Goal: Task Accomplishment & Management: Use online tool/utility

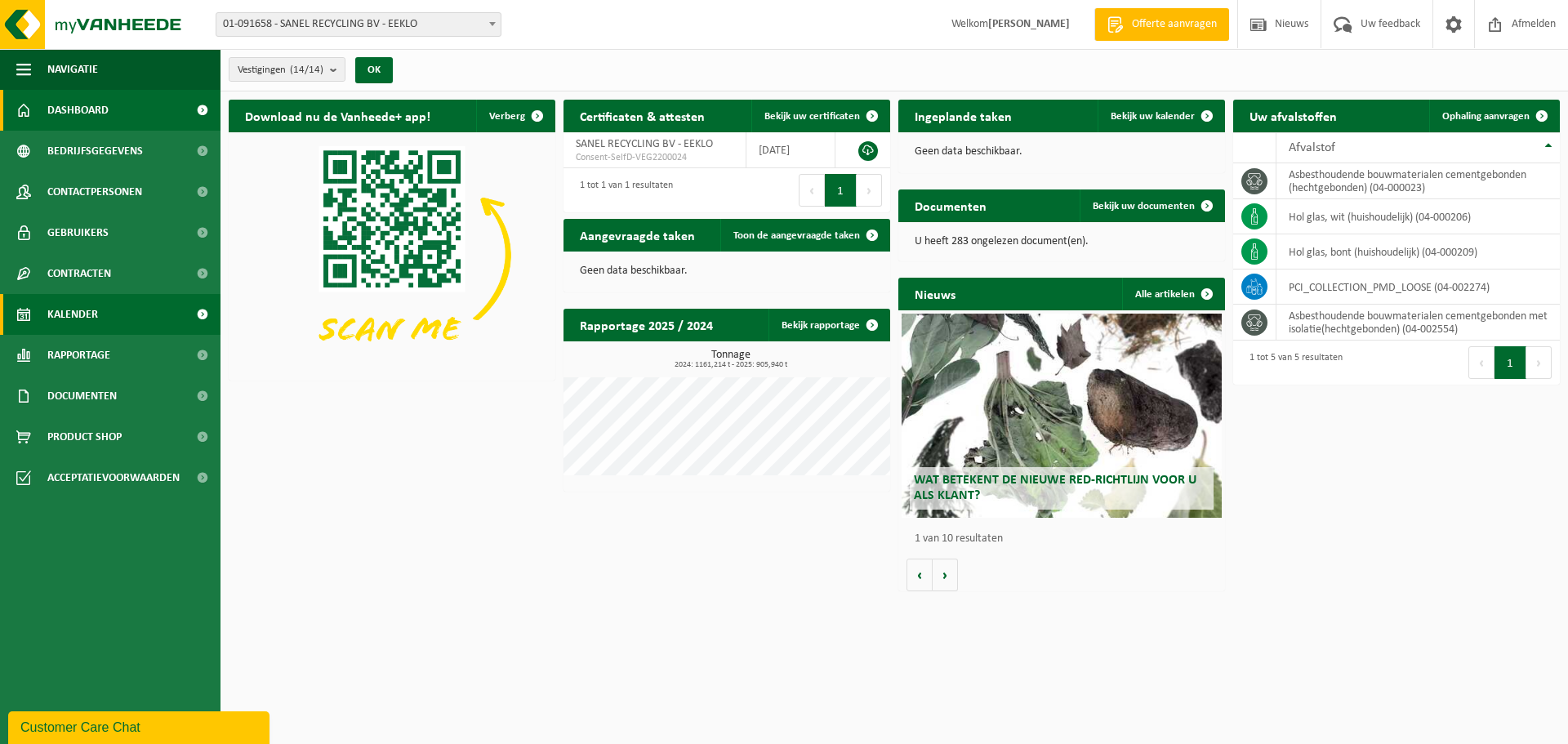
click at [84, 311] on span "Kalender" at bounding box center [72, 314] width 50 height 41
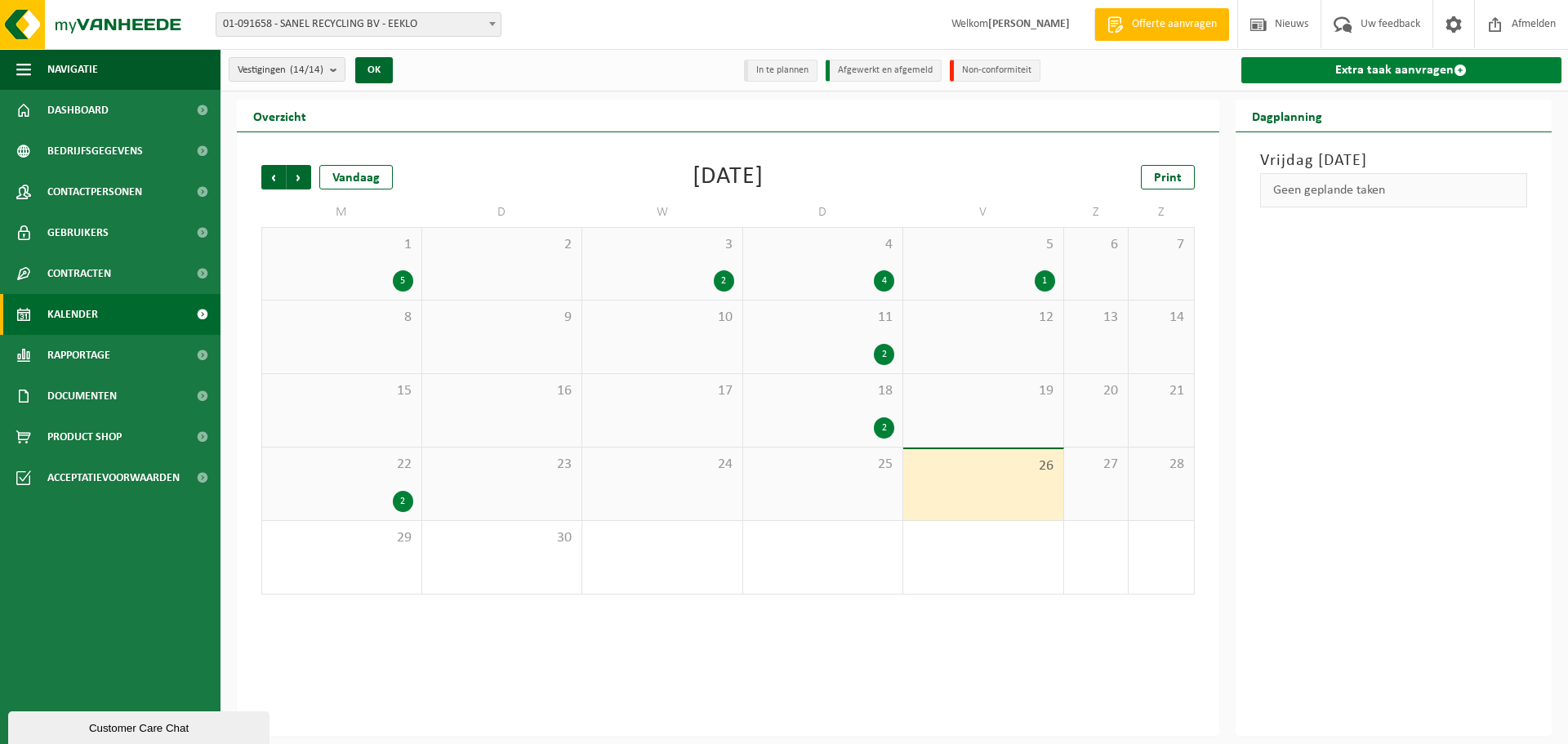
click at [1354, 68] on link "Extra taak aanvragen" at bounding box center [1402, 70] width 321 height 26
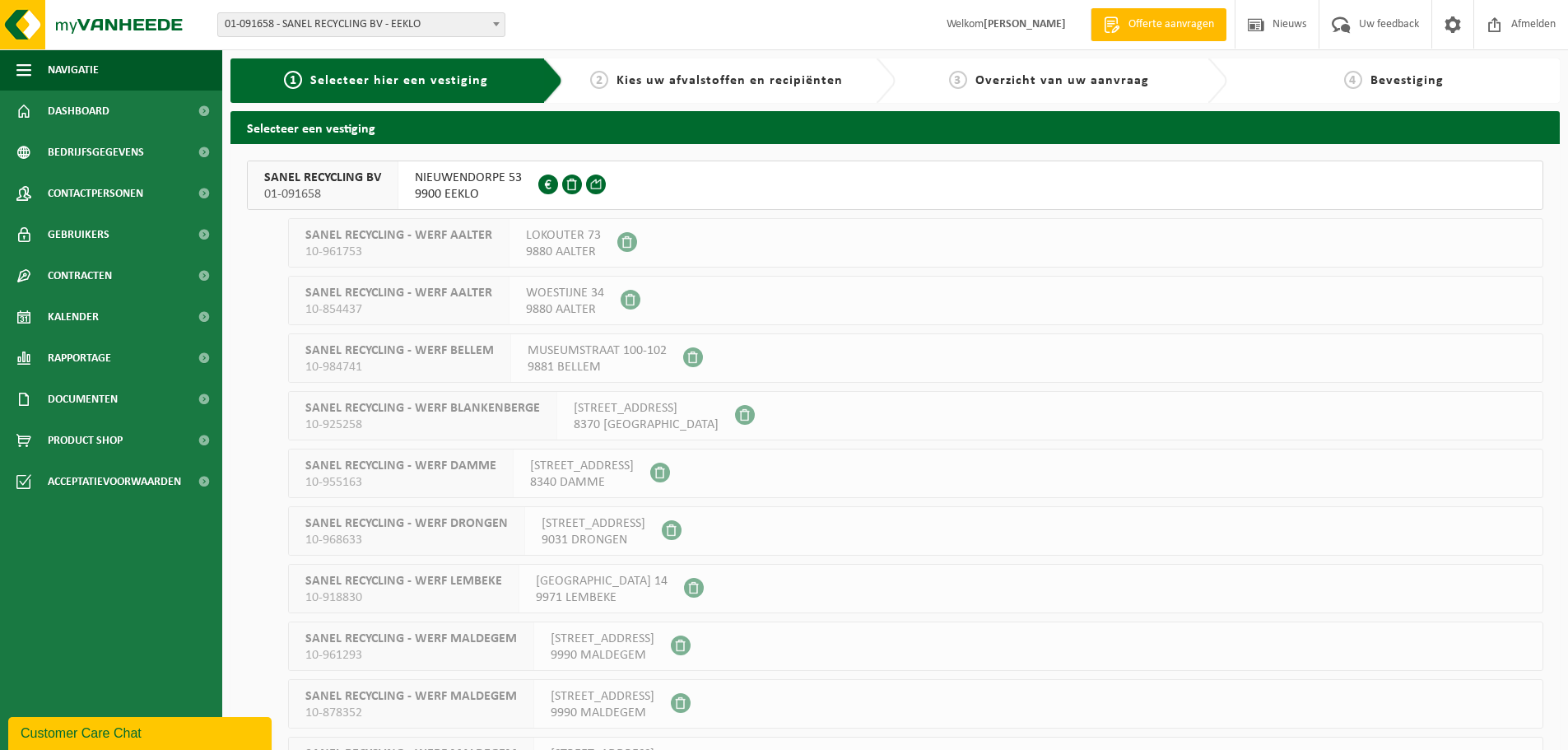
click at [329, 177] on span "SANEL RECYCLING BV" at bounding box center [323, 178] width 117 height 17
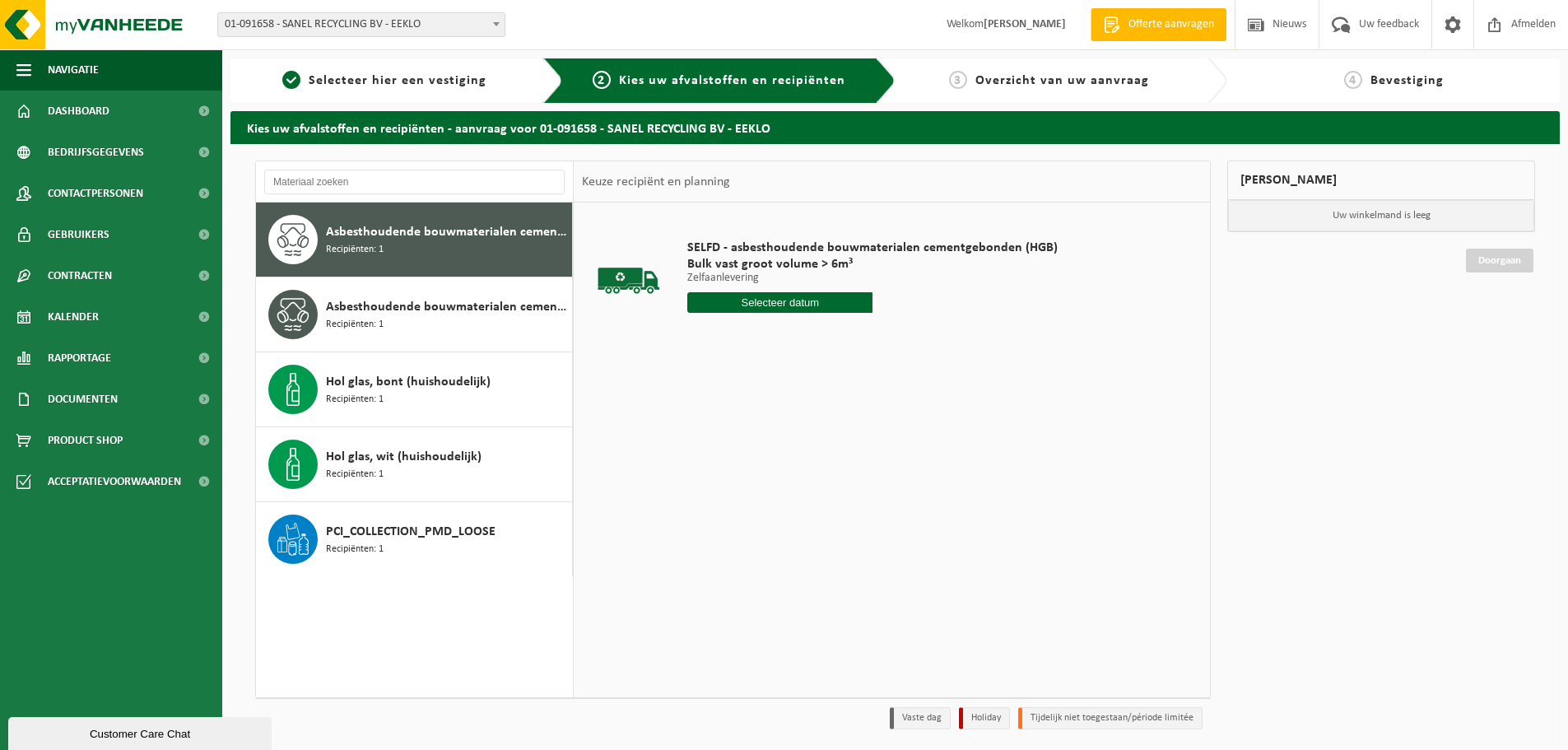
click at [792, 299] on input "text" at bounding box center [780, 302] width 186 height 20
click at [700, 502] on div "29" at bounding box center [702, 501] width 28 height 27
type input "Van 2025-09-29"
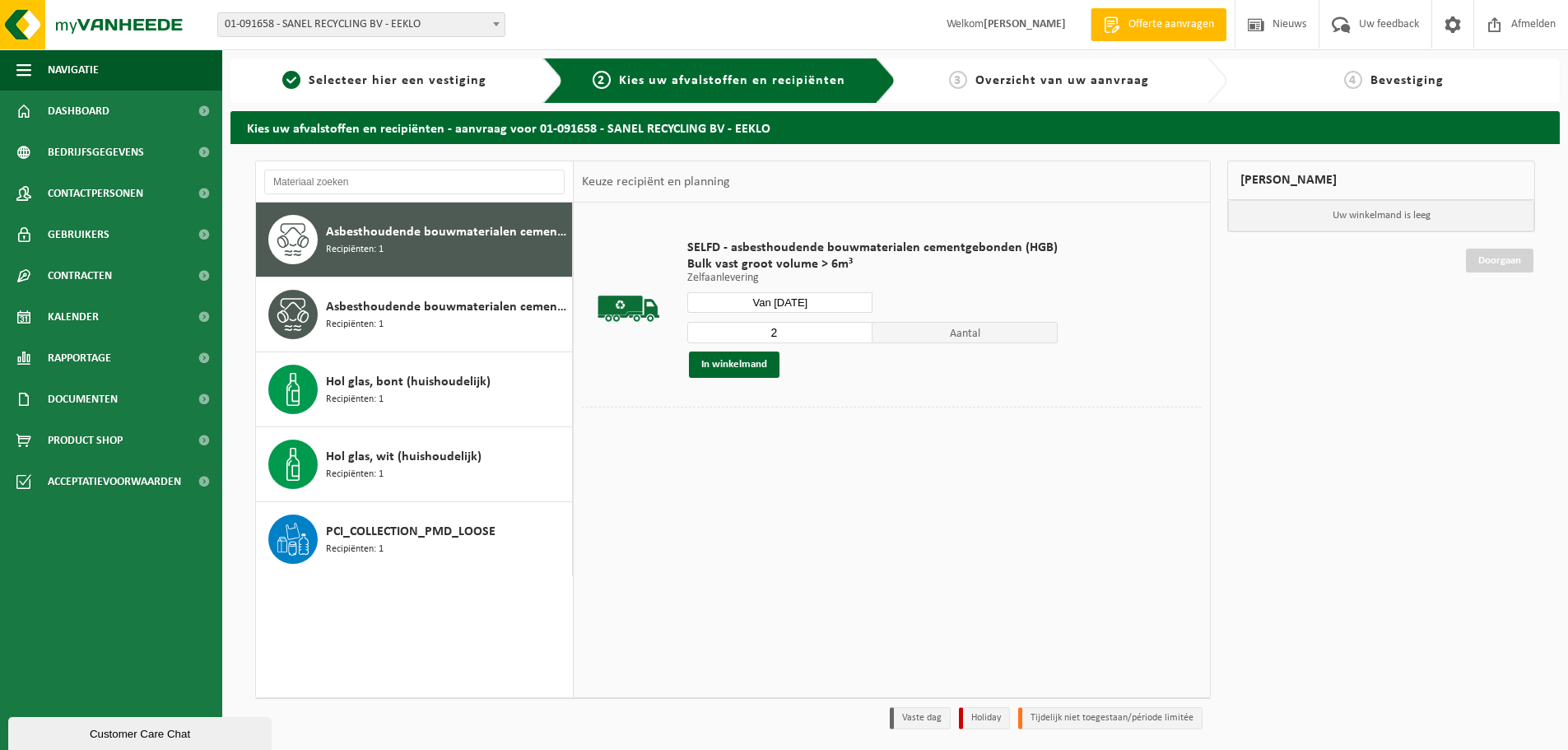
type input "2"
click at [853, 331] on input "2" at bounding box center [780, 333] width 186 height 21
click at [738, 367] on button "In winkelmand" at bounding box center [734, 365] width 91 height 27
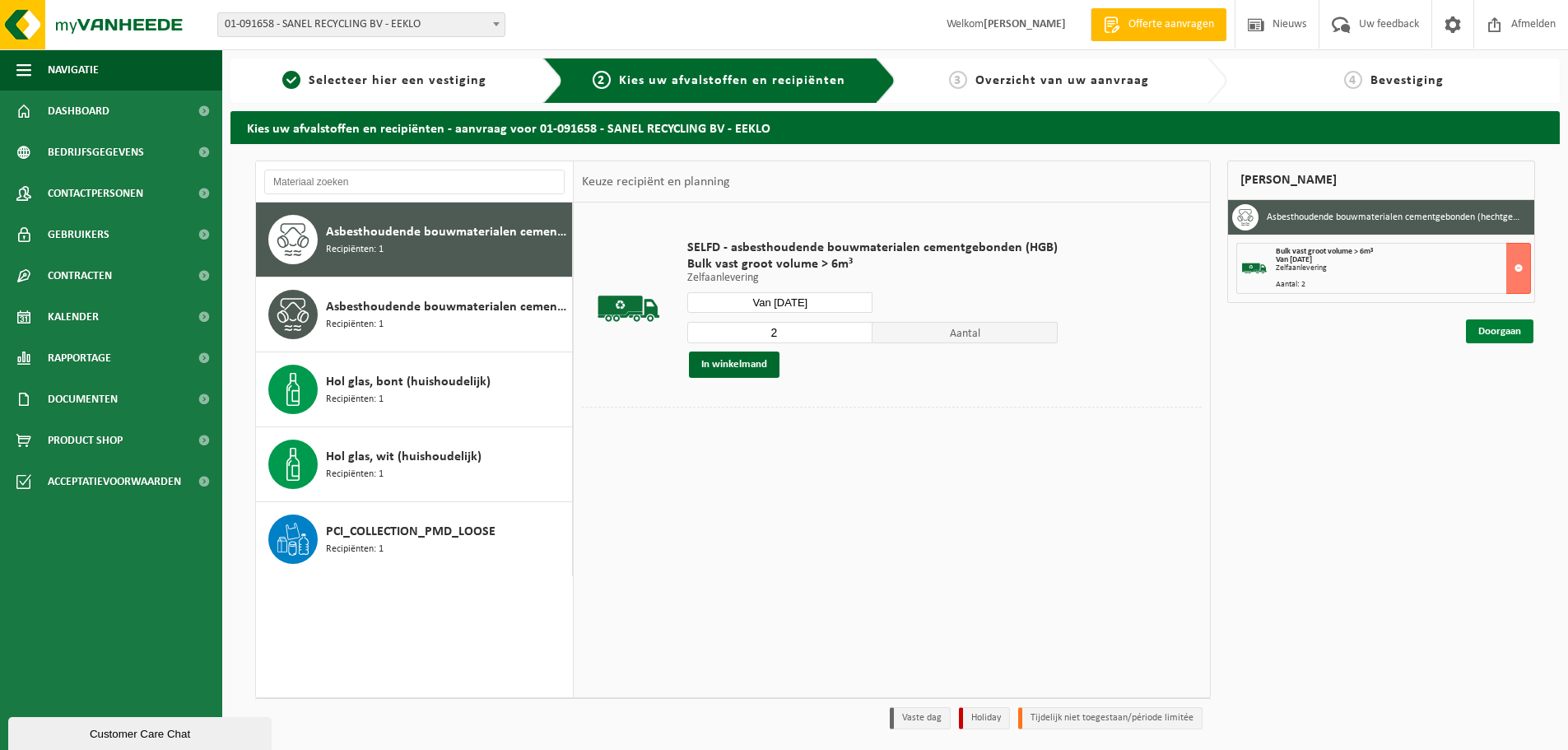
click at [1509, 328] on link "Doorgaan" at bounding box center [1500, 331] width 67 height 24
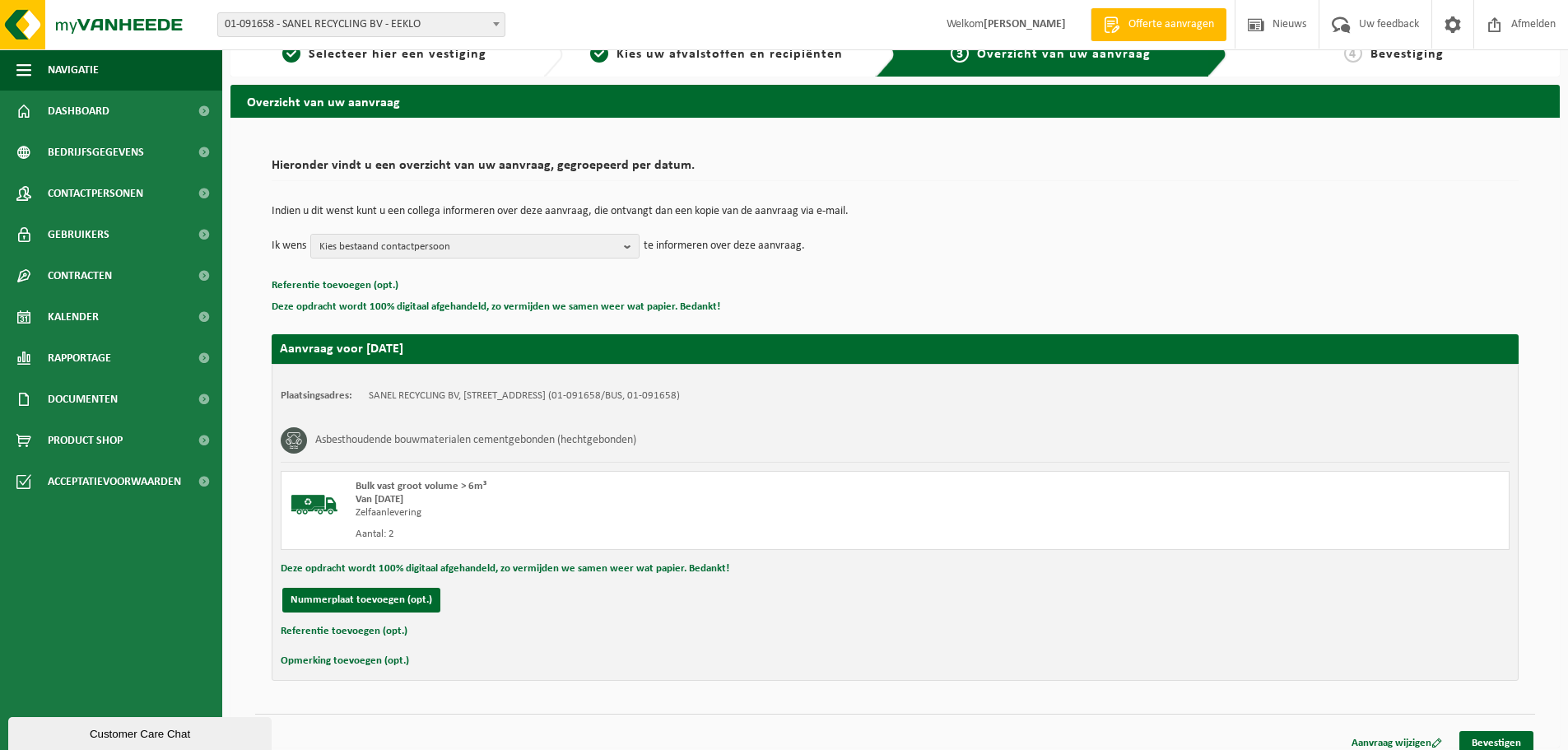
scroll to position [40, 0]
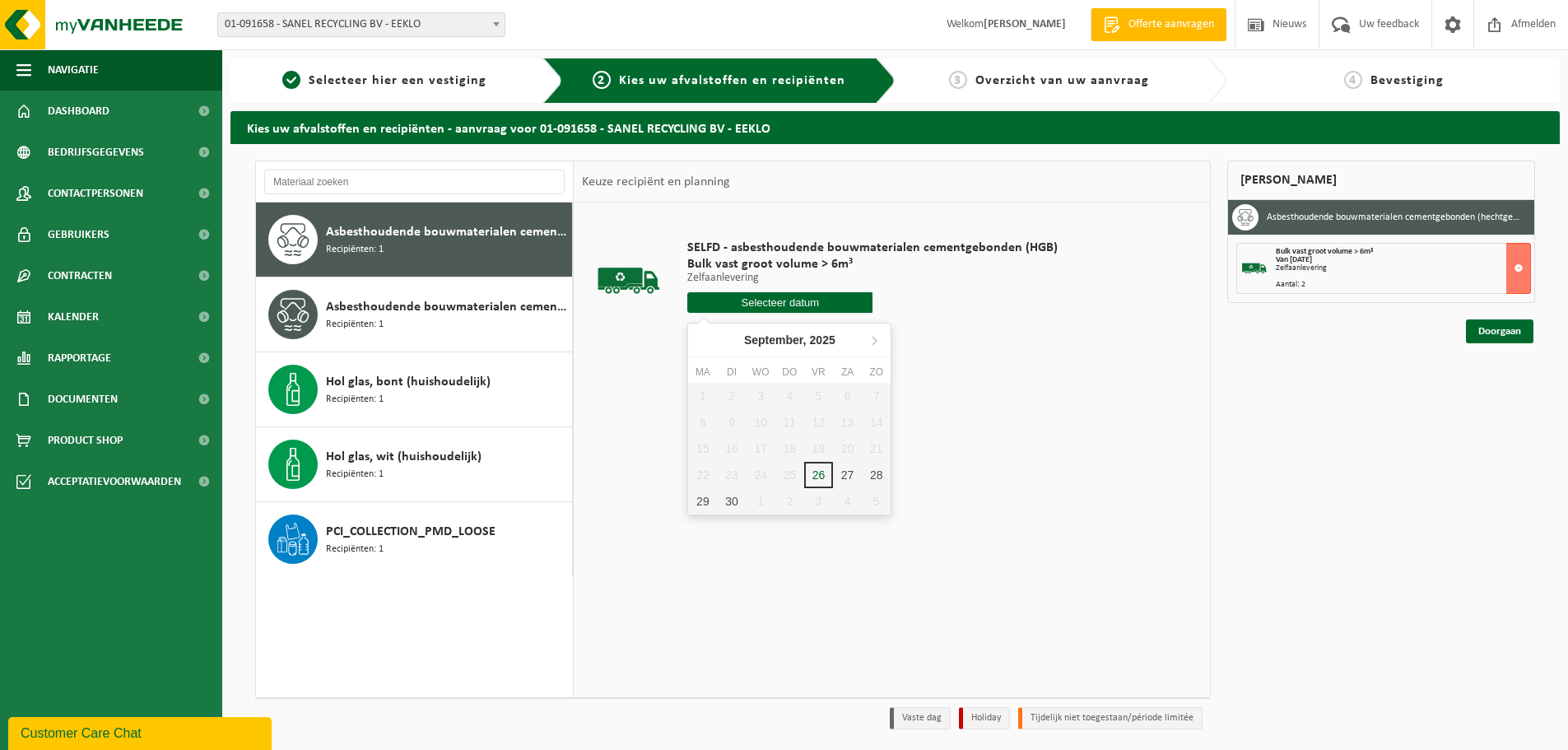
click at [792, 300] on input "text" at bounding box center [780, 302] width 186 height 20
click at [707, 501] on div "29" at bounding box center [702, 501] width 28 height 27
type input "Van 2025-09-29"
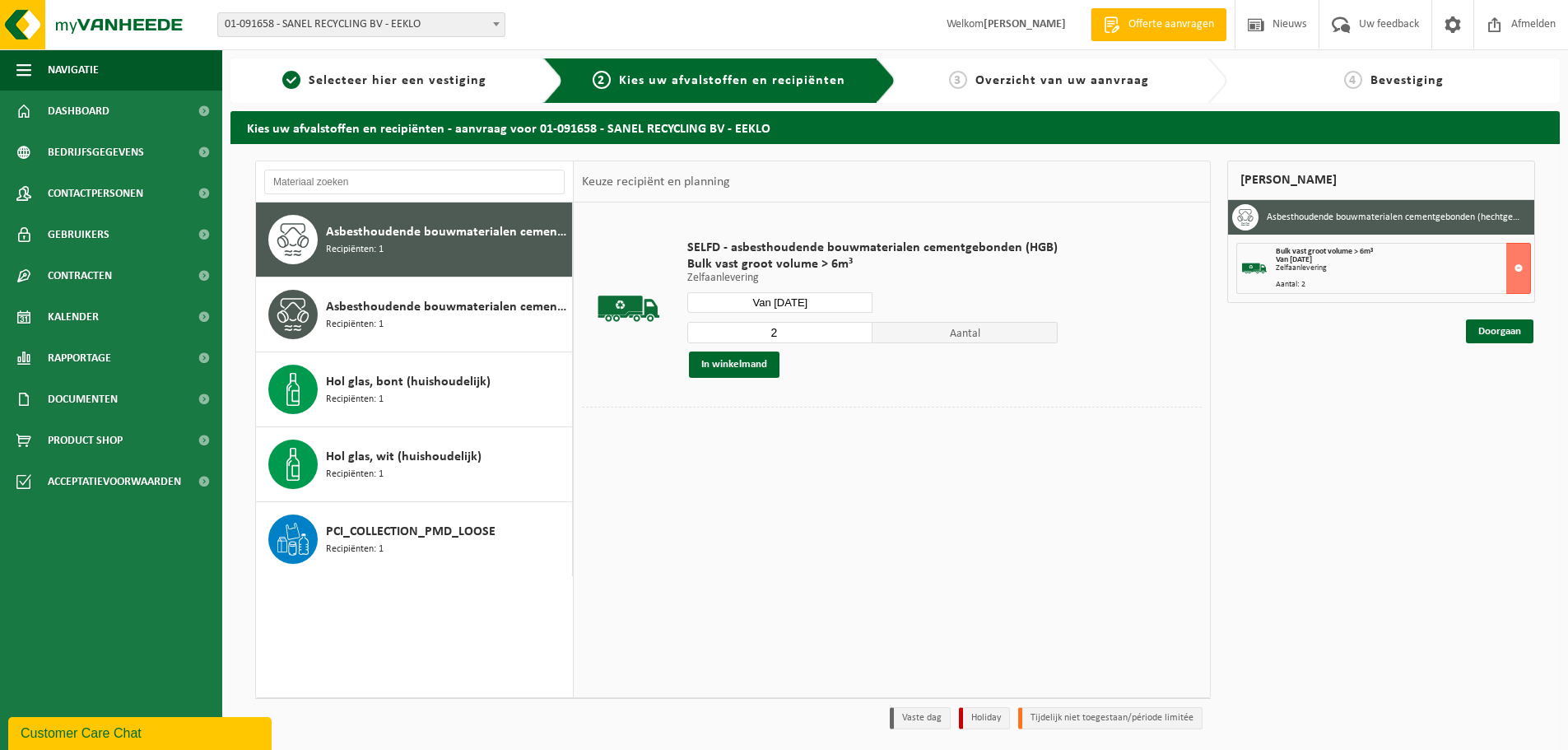
click at [854, 330] on input "2" at bounding box center [780, 333] width 186 height 21
click at [854, 330] on input "3" at bounding box center [780, 333] width 186 height 21
type input "4"
click at [854, 330] on input "4" at bounding box center [780, 333] width 186 height 21
click at [751, 361] on button "In winkelmand" at bounding box center [734, 365] width 91 height 27
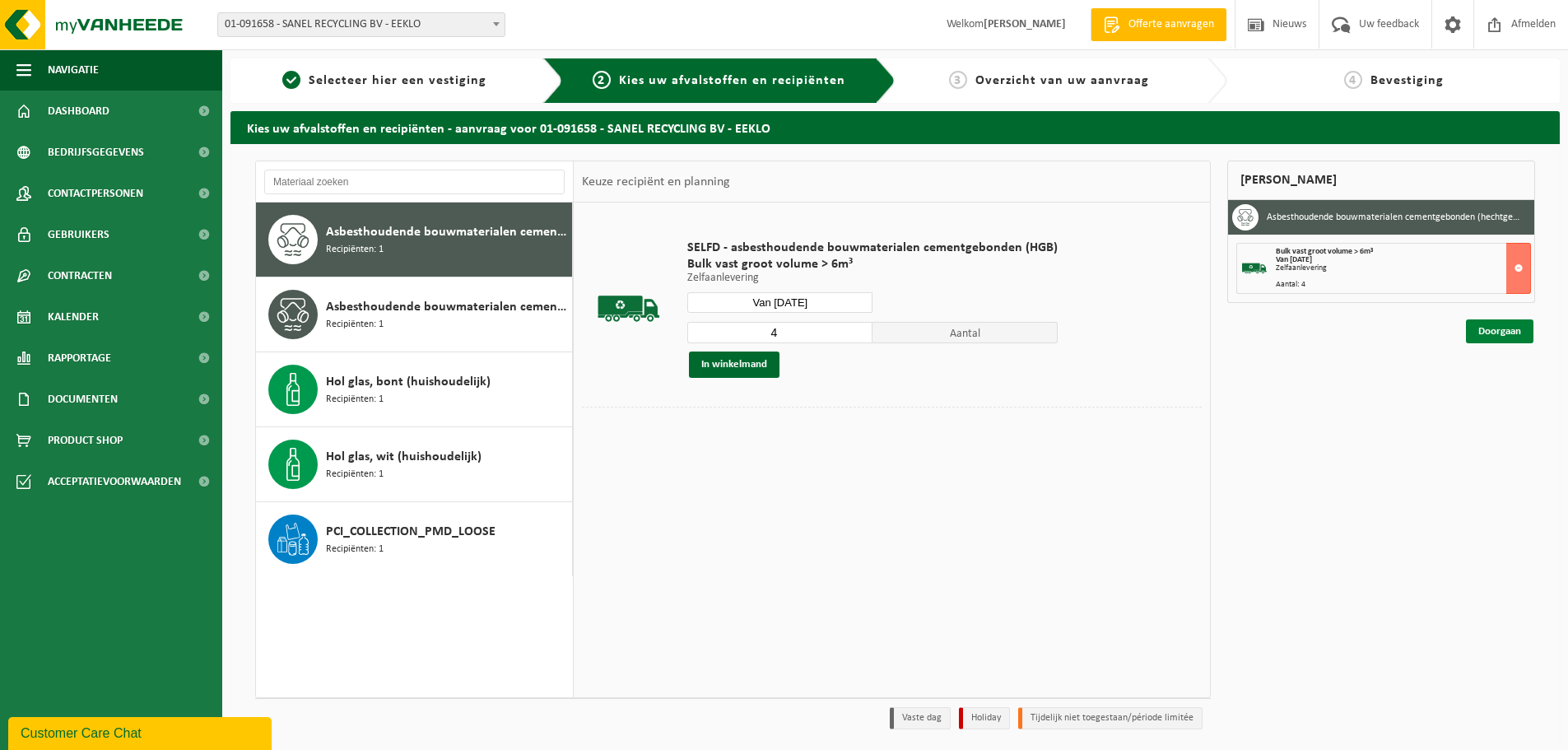
click at [1505, 334] on link "Doorgaan" at bounding box center [1500, 331] width 67 height 24
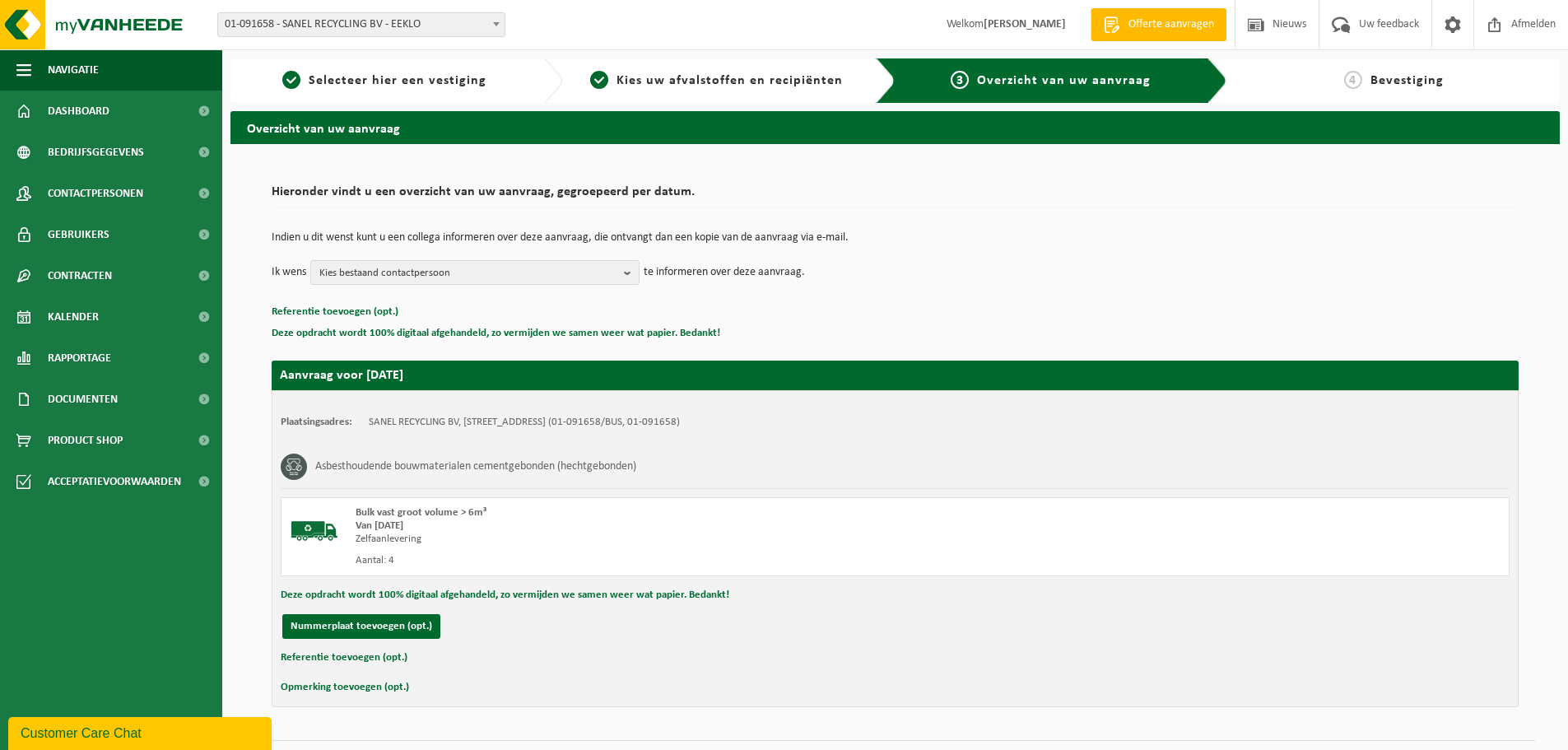
scroll to position [40, 0]
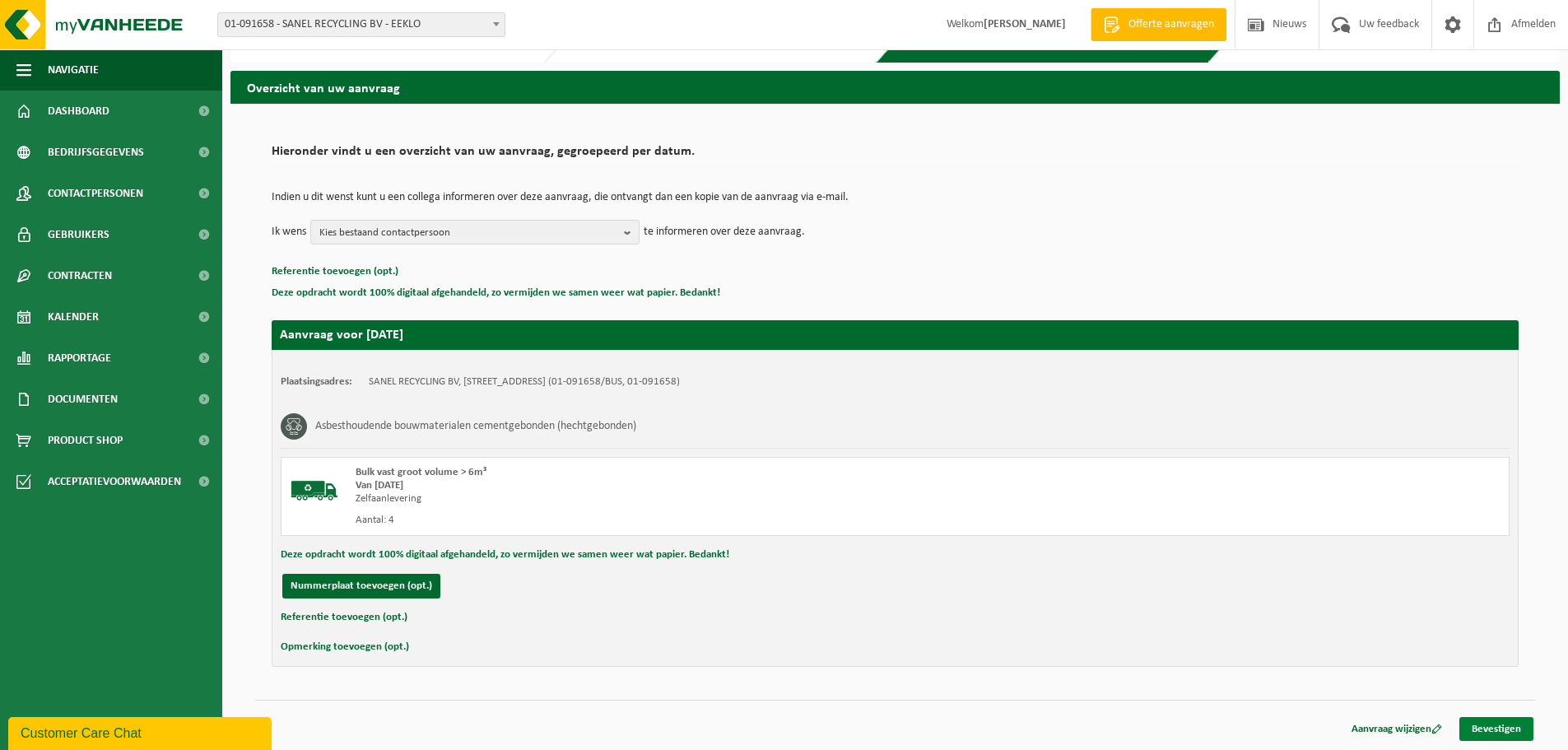
drag, startPoint x: 1506, startPoint y: 731, endPoint x: 1330, endPoint y: 705, distance: 177.9
click at [1505, 731] on link "Bevestigen" at bounding box center [1496, 729] width 74 height 24
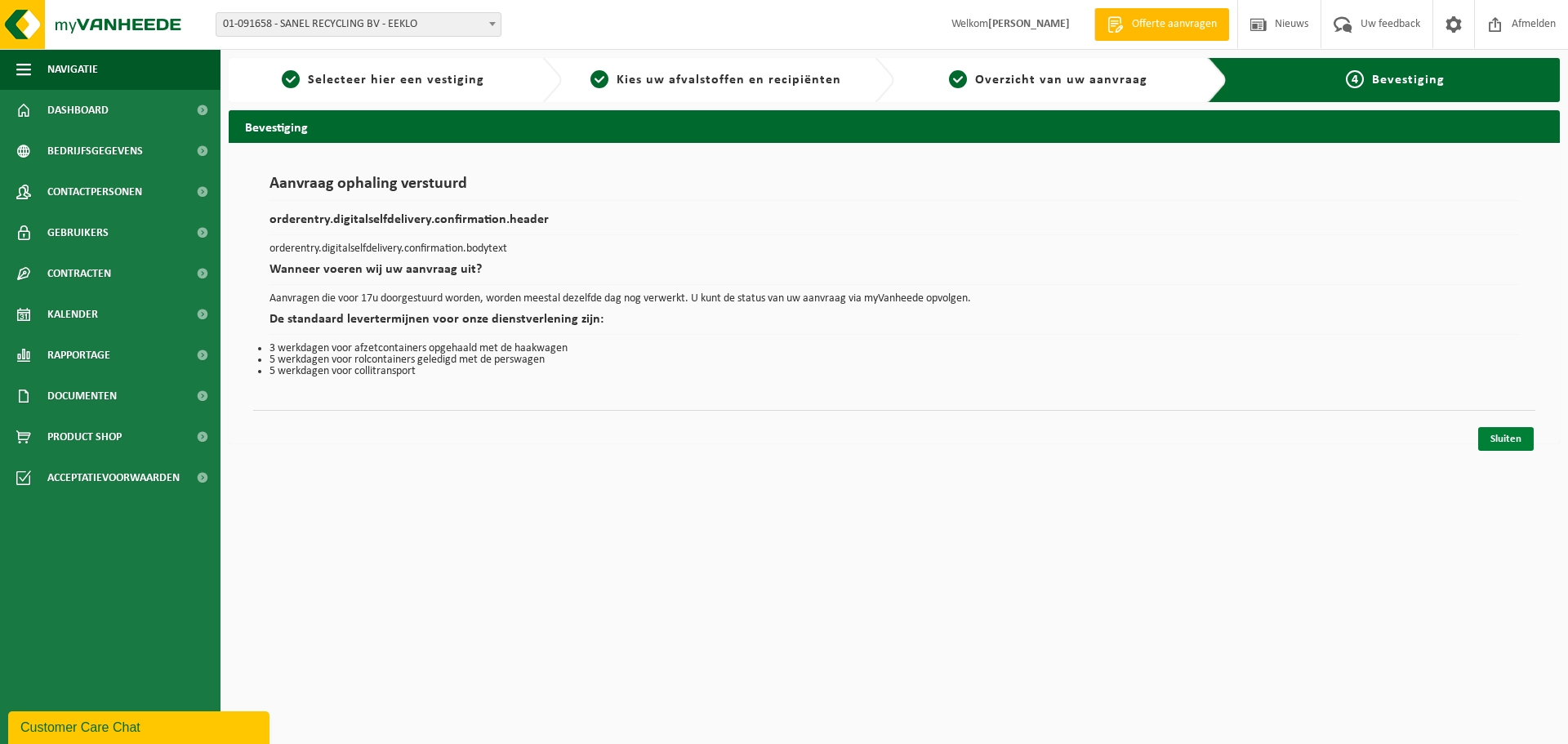
click at [1505, 442] on link "Sluiten" at bounding box center [1505, 438] width 55 height 24
